Goal: Task Accomplishment & Management: Complete application form

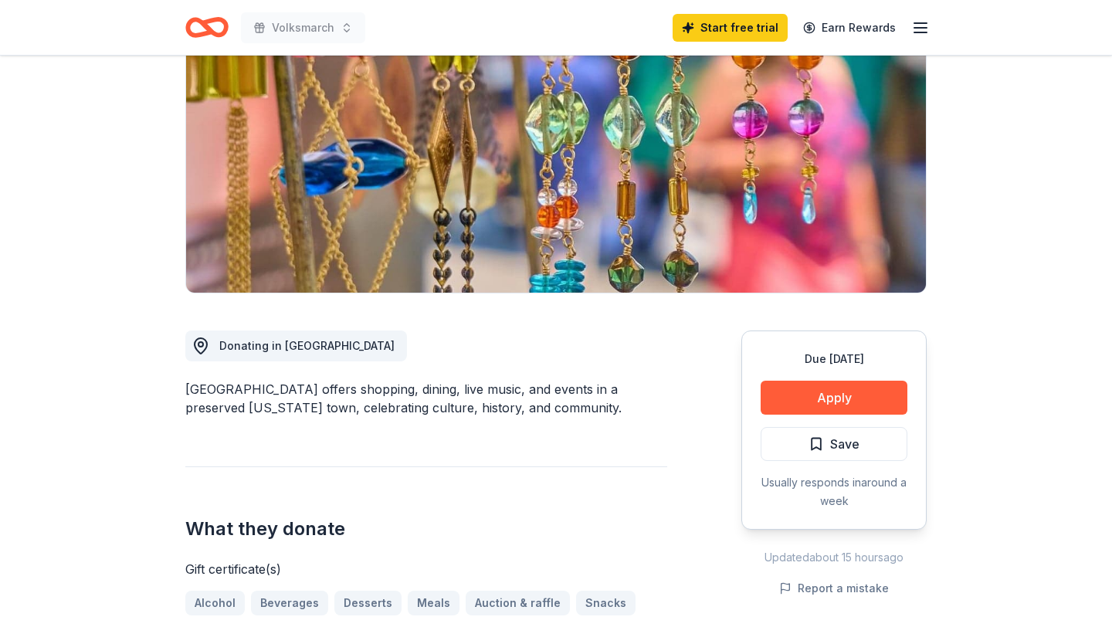
scroll to position [357, 0]
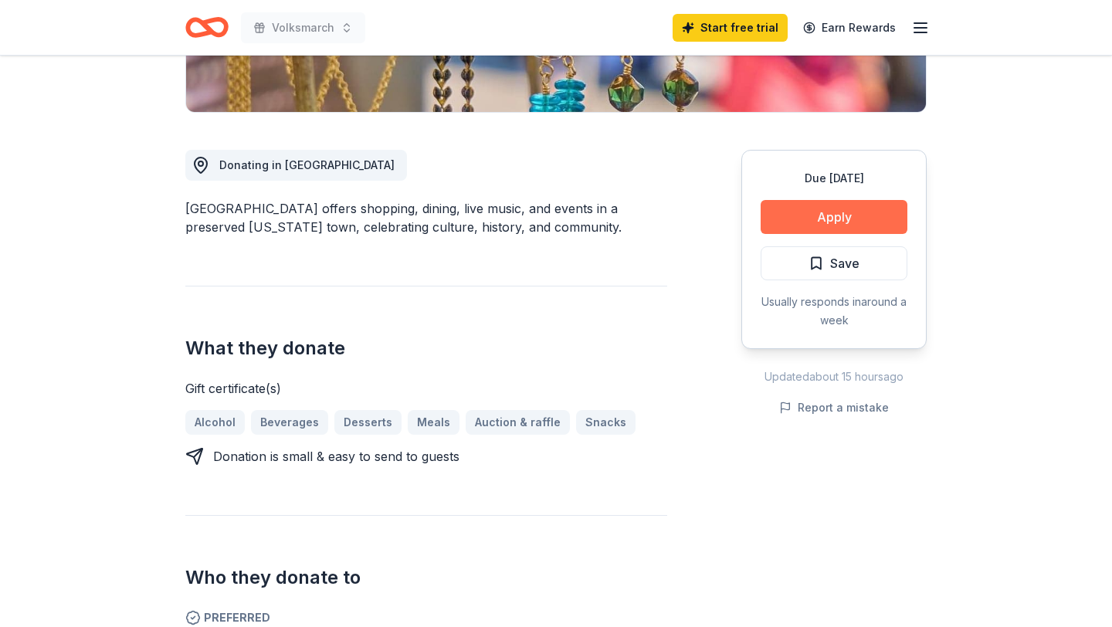
click at [816, 218] on button "Apply" at bounding box center [833, 217] width 147 height 34
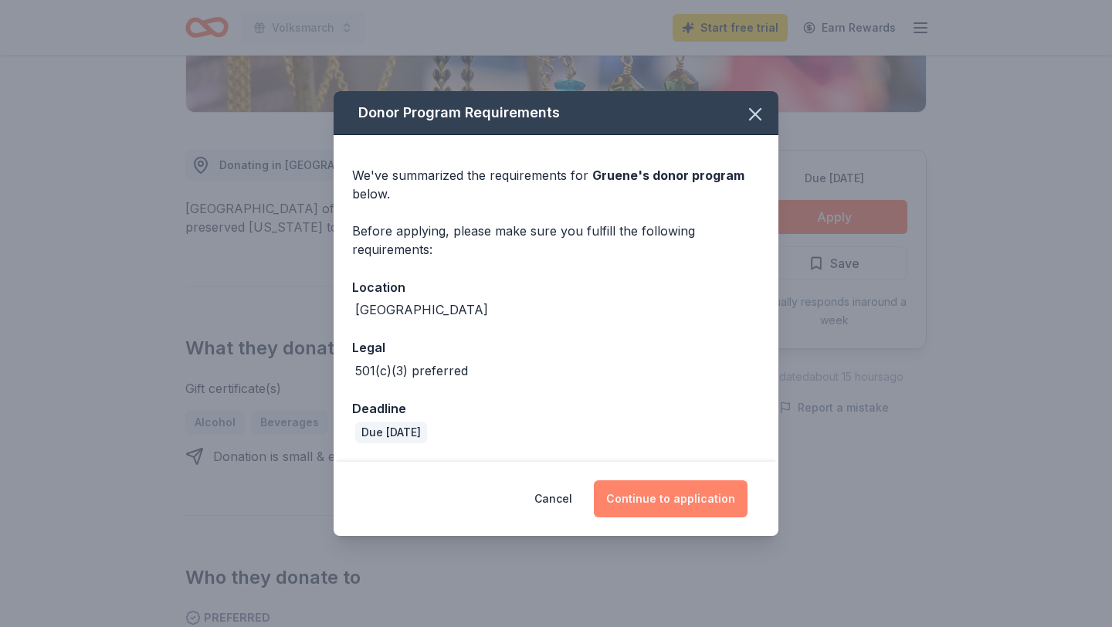
click at [686, 495] on button "Continue to application" at bounding box center [671, 498] width 154 height 37
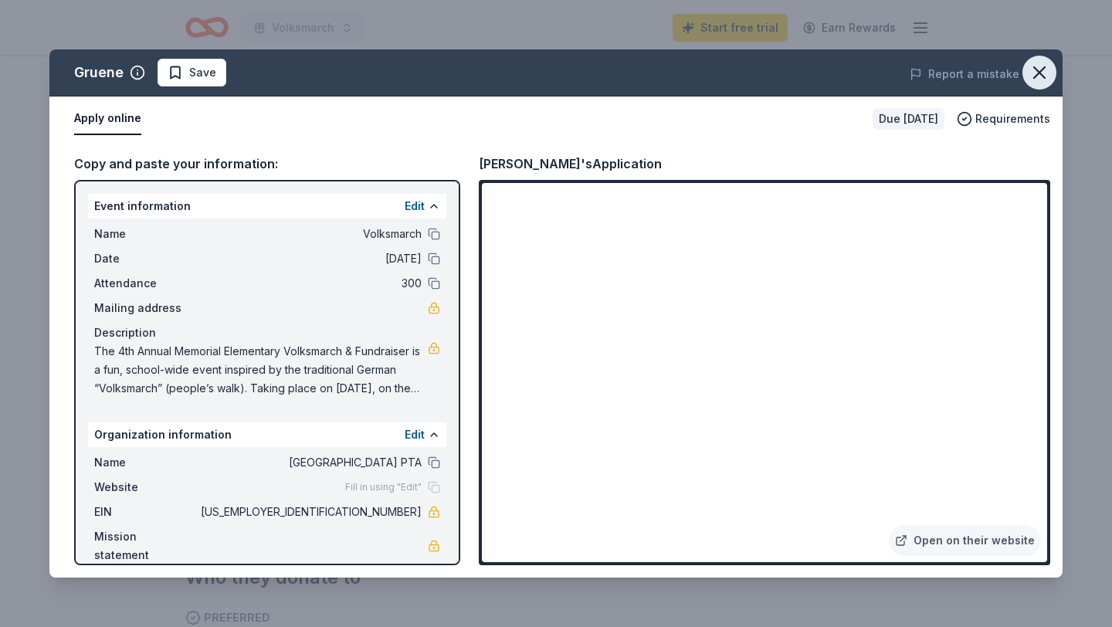
click at [1047, 71] on icon "button" at bounding box center [1039, 73] width 22 height 22
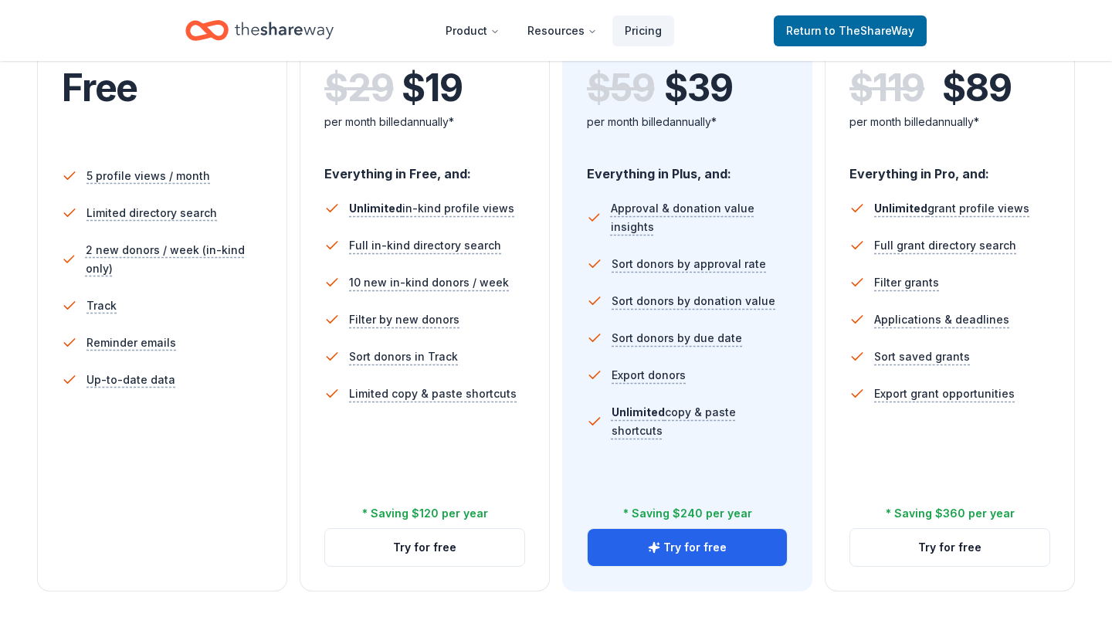
scroll to position [398, 0]
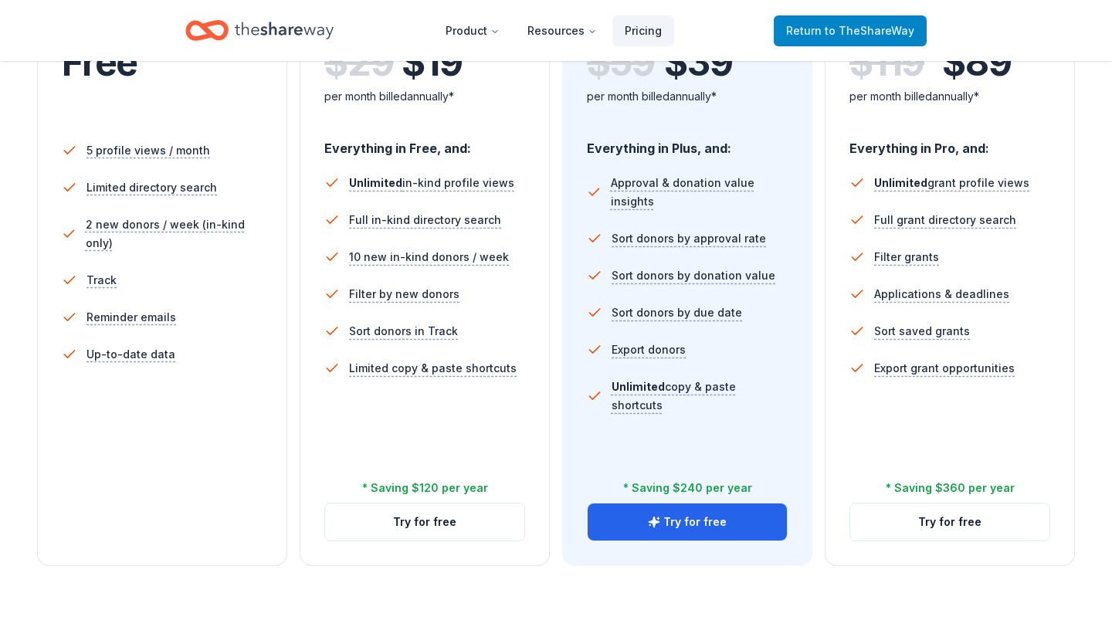
click at [804, 23] on span "Return to TheShareWay" at bounding box center [850, 31] width 128 height 19
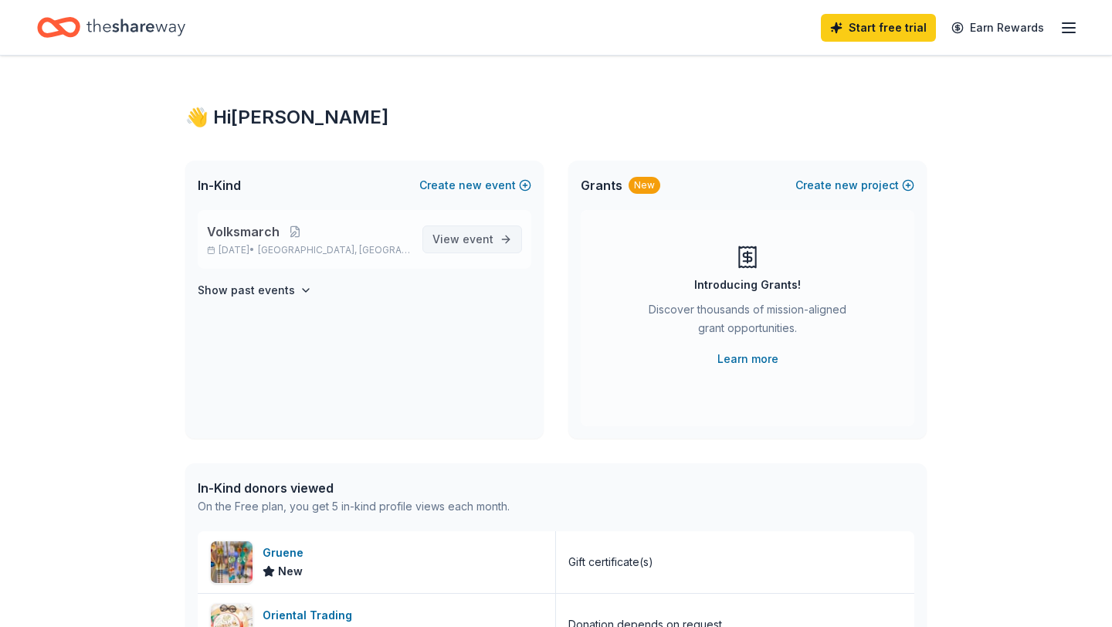
click at [456, 240] on span "View event" at bounding box center [462, 239] width 61 height 19
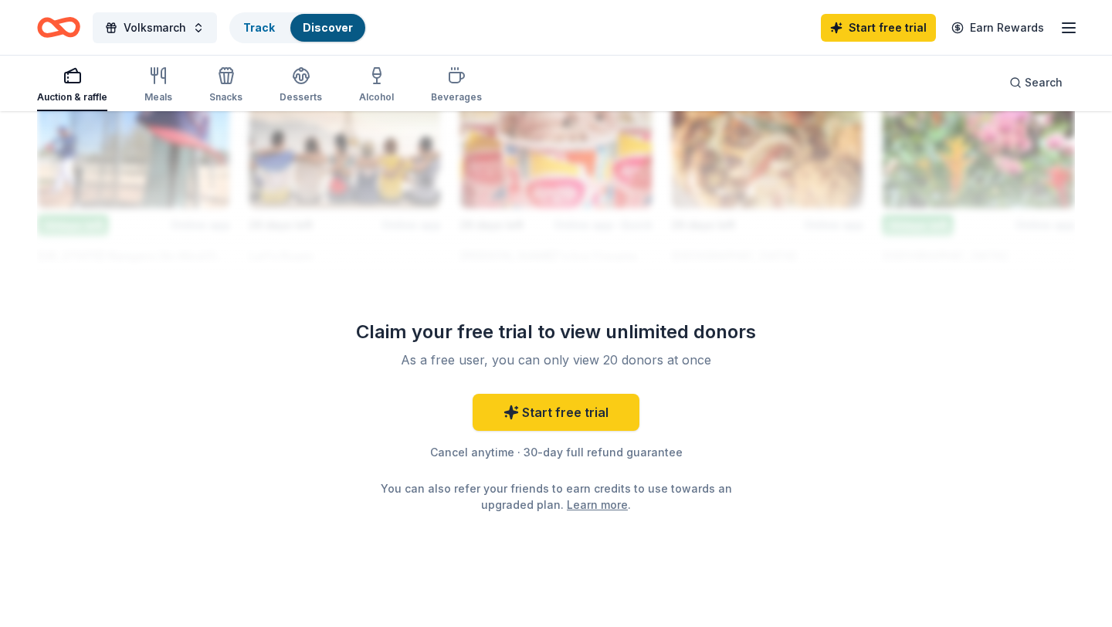
scroll to position [1468, 0]
